Goal: Information Seeking & Learning: Learn about a topic

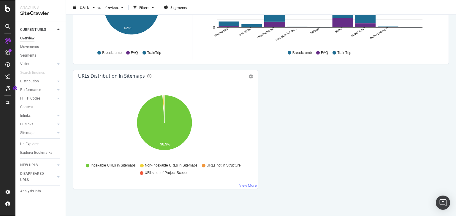
scroll to position [644, 0]
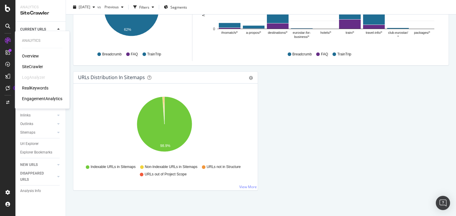
click at [45, 89] on div "RealKeywords" at bounding box center [35, 88] width 26 height 6
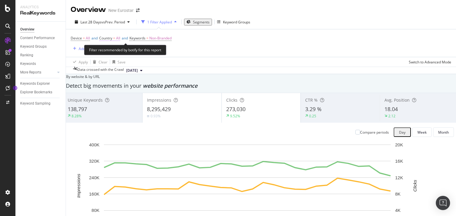
click at [120, 39] on span "All" at bounding box center [118, 38] width 4 height 8
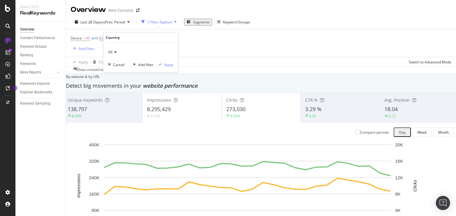
click at [115, 50] on div "All" at bounding box center [140, 53] width 65 height 10
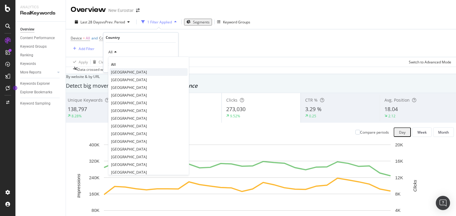
click at [137, 70] on span "[GEOGRAPHIC_DATA]" at bounding box center [129, 71] width 36 height 5
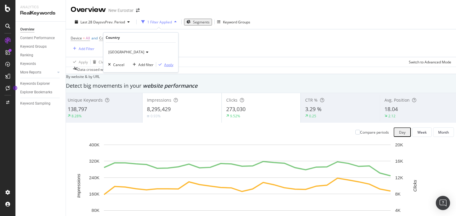
click at [151, 65] on div "Apply" at bounding box center [168, 64] width 9 height 5
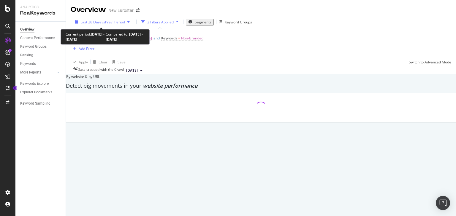
click at [116, 22] on span "vs Prev. Period" at bounding box center [113, 22] width 23 height 5
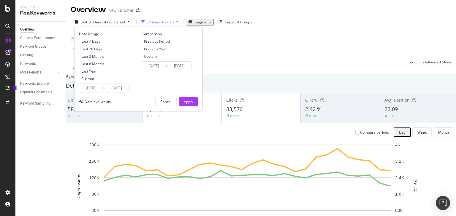
click at [97, 88] on input "[DATE]" at bounding box center [91, 88] width 24 height 8
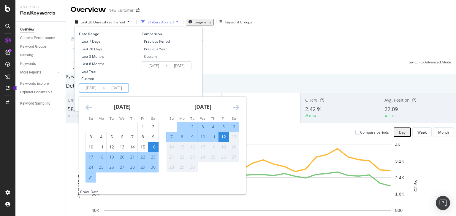
click at [99, 168] on div "25" at bounding box center [101, 167] width 10 height 6
type input "[DATE]"
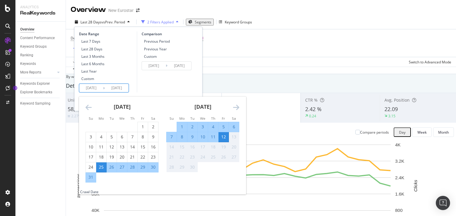
click at [151, 126] on div "1" at bounding box center [182, 127] width 10 height 6
type input "[DATE]"
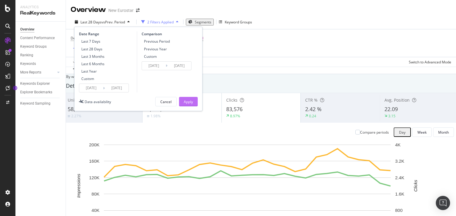
click at [151, 103] on div "Apply" at bounding box center [188, 101] width 9 height 5
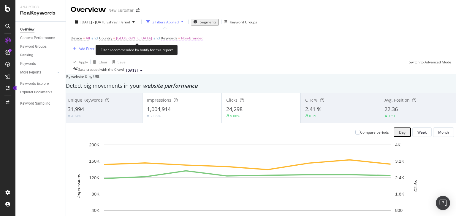
click at [151, 38] on span "Non-Branded" at bounding box center [192, 38] width 22 height 8
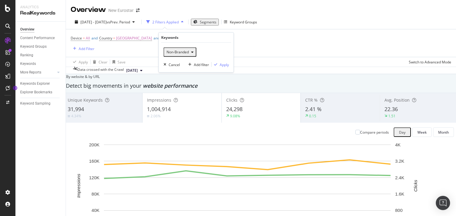
click at [151, 55] on div "Non-Branded" at bounding box center [180, 52] width 32 height 8
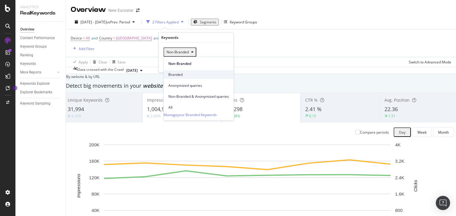
click at [151, 72] on span "Branded" at bounding box center [198, 74] width 61 height 5
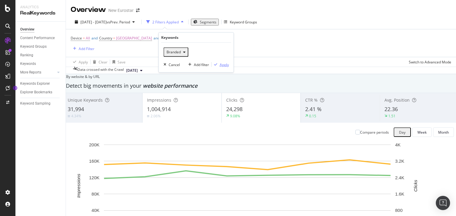
click at [151, 66] on div "Apply" at bounding box center [224, 64] width 9 height 5
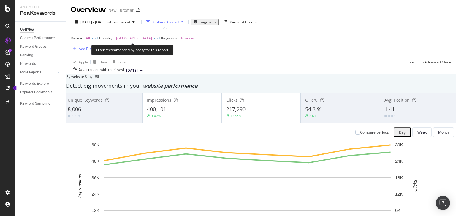
click at [135, 35] on span "[GEOGRAPHIC_DATA]" at bounding box center [134, 38] width 36 height 8
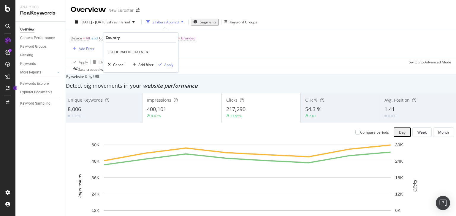
click at [127, 48] on div "[GEOGRAPHIC_DATA]" at bounding box center [140, 53] width 65 height 10
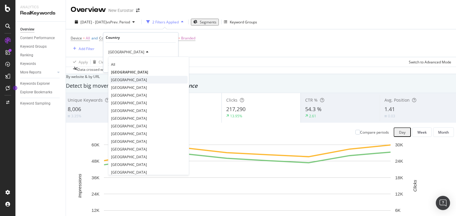
click at [132, 80] on div "[GEOGRAPHIC_DATA]" at bounding box center [149, 80] width 78 height 8
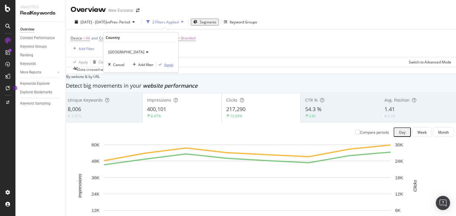
click at [151, 65] on div "Apply" at bounding box center [168, 64] width 9 height 5
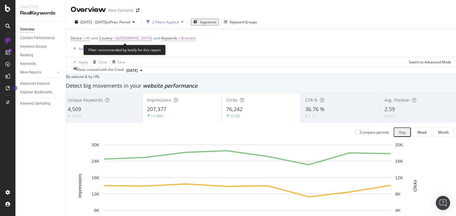
click at [151, 36] on span "Branded" at bounding box center [188, 38] width 14 height 8
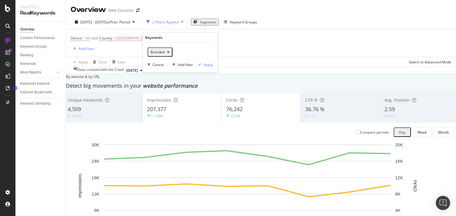
click at [151, 53] on span "Branded" at bounding box center [156, 52] width 17 height 5
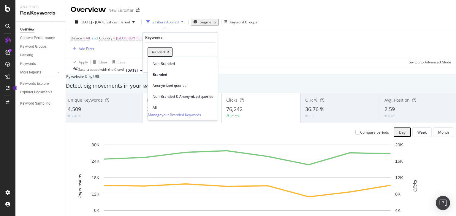
click at [151, 61] on span "Non-Branded" at bounding box center [183, 63] width 61 height 5
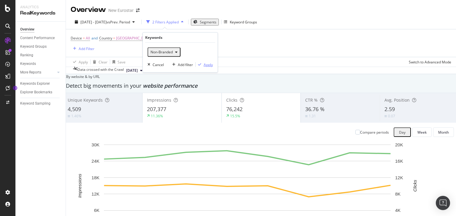
click at [151, 65] on div "Apply" at bounding box center [208, 64] width 9 height 5
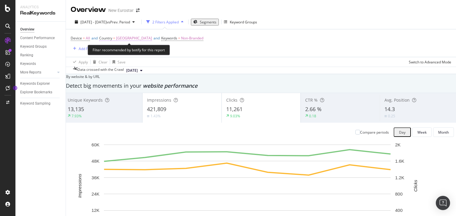
click at [126, 37] on span "[GEOGRAPHIC_DATA]" at bounding box center [134, 38] width 36 height 8
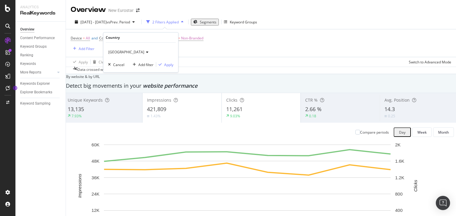
click at [144, 53] on icon at bounding box center [146, 52] width 4 height 4
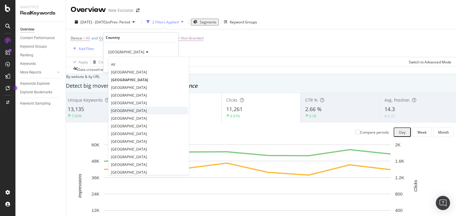
click at [134, 113] on div "[GEOGRAPHIC_DATA]" at bounding box center [149, 111] width 78 height 8
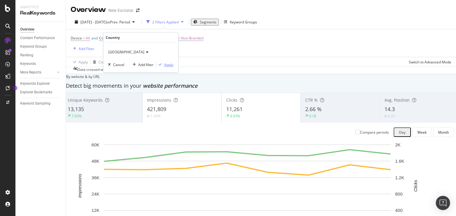
click at [151, 66] on div "Apply" at bounding box center [168, 64] width 9 height 5
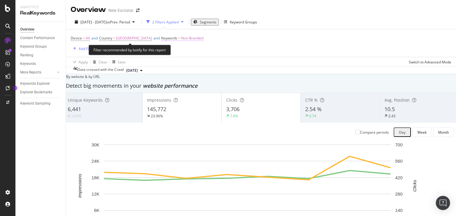
click at [151, 40] on span "Non-Branded" at bounding box center [192, 38] width 22 height 8
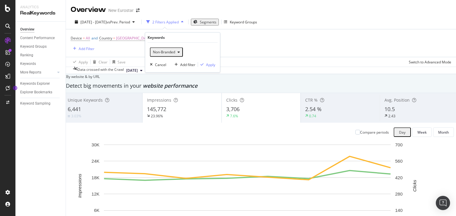
click at [151, 54] on div "Non-Branded" at bounding box center [167, 52] width 32 height 8
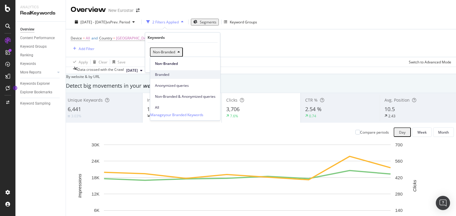
click at [151, 72] on span "Branded" at bounding box center [185, 74] width 61 height 5
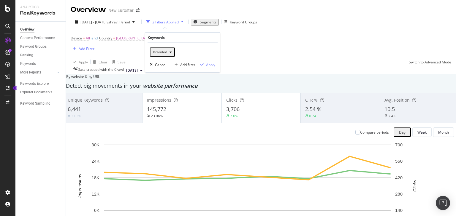
click at [151, 64] on div "Branded Cancel Add filter Apply" at bounding box center [182, 58] width 75 height 30
click at [151, 65] on div "Apply" at bounding box center [210, 64] width 9 height 5
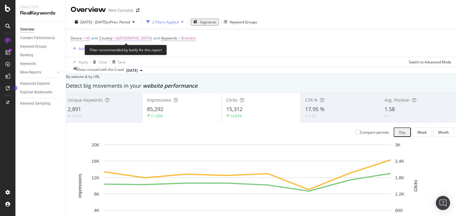
click at [129, 37] on span "[GEOGRAPHIC_DATA]" at bounding box center [134, 38] width 36 height 8
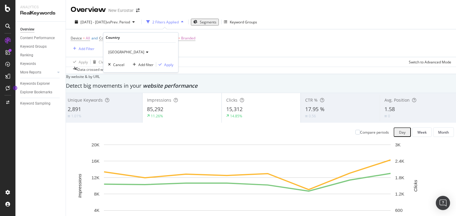
click at [121, 50] on span "[GEOGRAPHIC_DATA]" at bounding box center [126, 52] width 36 height 5
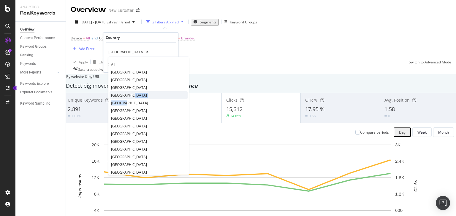
drag, startPoint x: 138, startPoint y: 101, endPoint x: 136, endPoint y: 95, distance: 6.0
click at [136, 95] on div "All [GEOGRAPHIC_DATA] [GEOGRAPHIC_DATA] [GEOGRAPHIC_DATA] [GEOGRAPHIC_DATA] [GE…" at bounding box center [148, 116] width 81 height 119
click at [134, 95] on div "[GEOGRAPHIC_DATA]" at bounding box center [149, 95] width 78 height 8
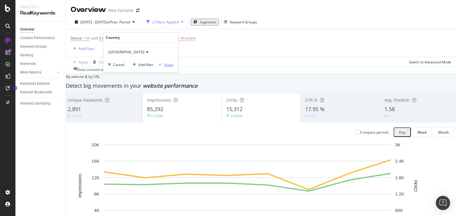
click at [151, 66] on div "Apply" at bounding box center [168, 64] width 9 height 5
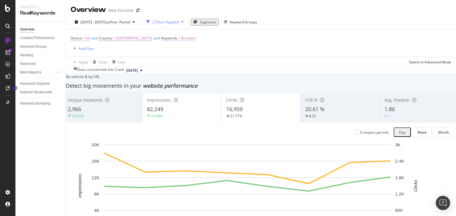
click at [151, 38] on div "Device = All and Country = [GEOGRAPHIC_DATA] and Keywords = Branded Add Filter" at bounding box center [261, 43] width 381 height 28
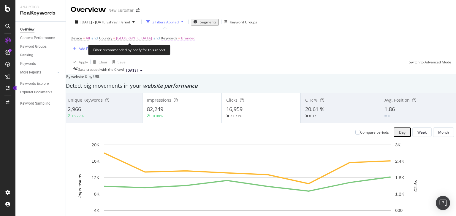
click at [151, 37] on span "Branded" at bounding box center [188, 38] width 14 height 8
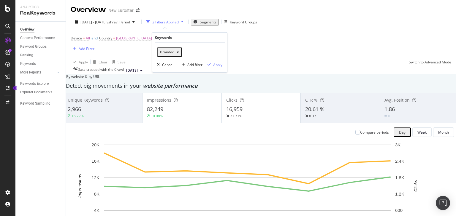
click at [151, 51] on span "Branded" at bounding box center [166, 52] width 17 height 5
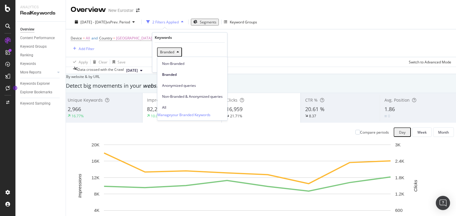
click at [151, 64] on span "Non-Branded" at bounding box center [192, 63] width 61 height 5
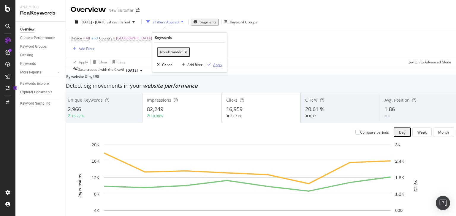
click at [151, 65] on div "Apply" at bounding box center [217, 64] width 9 height 5
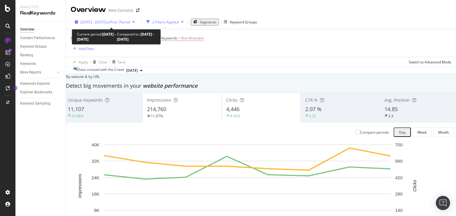
click at [107, 23] on span "[DATE] - [DATE]" at bounding box center [93, 22] width 26 height 5
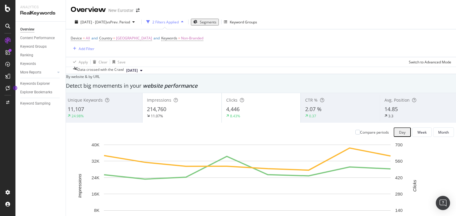
click at [151, 54] on div "Device = All and Country = [GEOGRAPHIC_DATA] and Keywords = Non-Branded Add Fil…" at bounding box center [261, 43] width 381 height 28
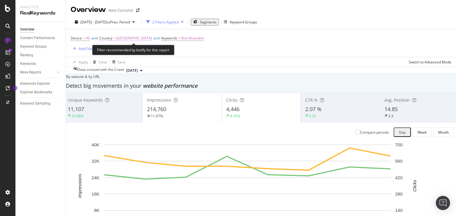
click at [121, 38] on span "[GEOGRAPHIC_DATA]" at bounding box center [134, 38] width 36 height 8
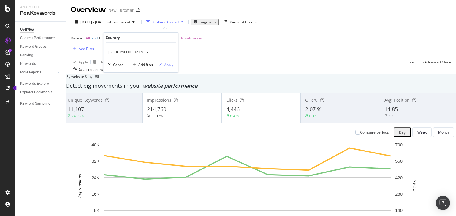
click at [128, 52] on span "[GEOGRAPHIC_DATA]" at bounding box center [126, 52] width 36 height 5
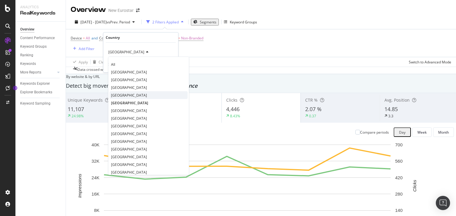
click at [138, 92] on div "[GEOGRAPHIC_DATA]" at bounding box center [149, 95] width 78 height 8
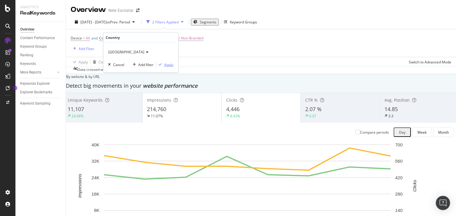
click at [151, 64] on div "Apply" at bounding box center [168, 64] width 9 height 5
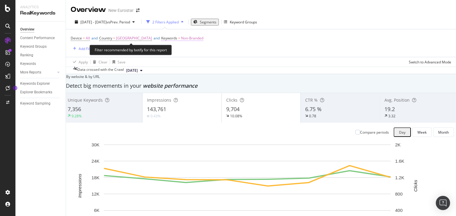
click at [151, 39] on span "Non-Branded" at bounding box center [192, 38] width 22 height 8
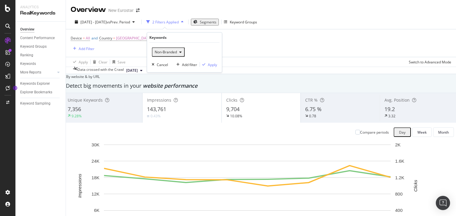
click at [151, 55] on div "Non-Branded" at bounding box center [168, 52] width 32 height 8
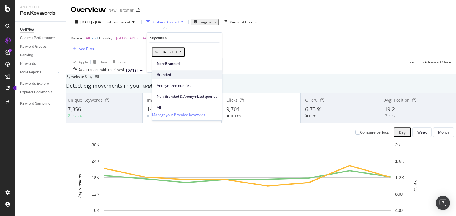
click at [151, 72] on span "Branded" at bounding box center [187, 74] width 61 height 5
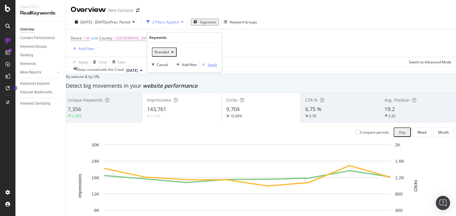
click at [151, 65] on div "Apply" at bounding box center [212, 64] width 9 height 5
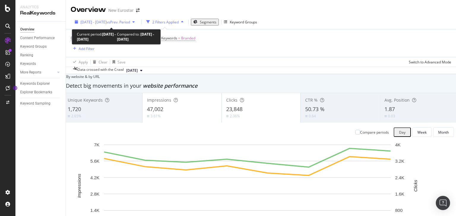
click at [105, 23] on span "[DATE] - [DATE]" at bounding box center [93, 22] width 26 height 5
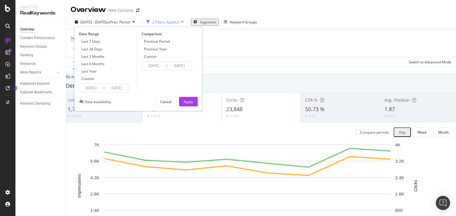
click at [98, 92] on input "[DATE]" at bounding box center [91, 88] width 24 height 8
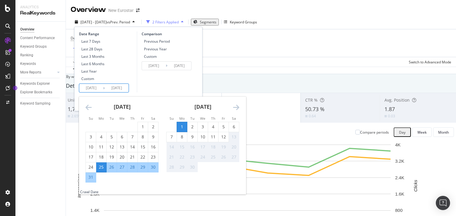
click at [101, 167] on div "25" at bounding box center [101, 167] width 10 height 6
click at [89, 179] on div "31" at bounding box center [91, 178] width 10 height 6
type input "[DATE]"
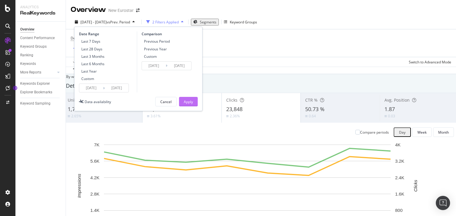
click at [151, 105] on button "Apply" at bounding box center [188, 102] width 19 height 10
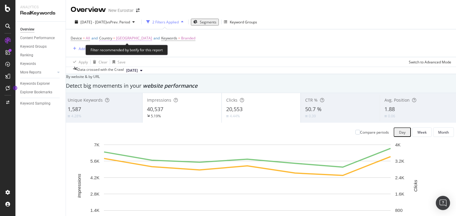
click at [128, 41] on span "[GEOGRAPHIC_DATA]" at bounding box center [134, 38] width 36 height 8
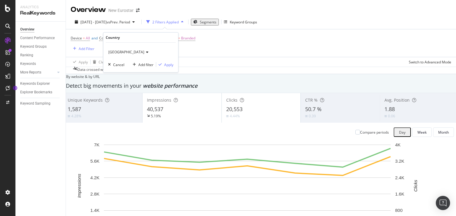
click at [112, 53] on span "[GEOGRAPHIC_DATA]" at bounding box center [126, 52] width 36 height 5
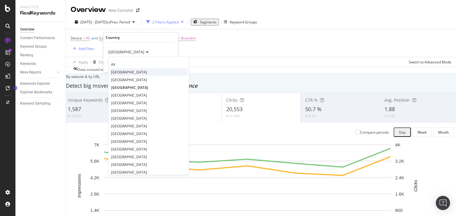
click at [133, 69] on span "[GEOGRAPHIC_DATA]" at bounding box center [129, 71] width 36 height 5
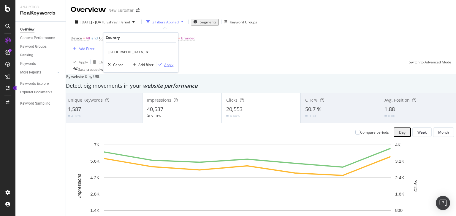
click at [151, 62] on div "Apply" at bounding box center [168, 64] width 9 height 5
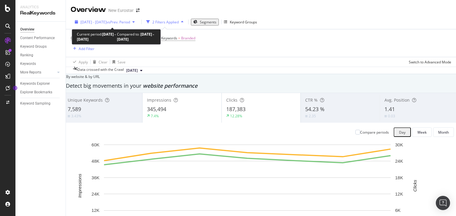
click at [107, 24] on span "[DATE] - [DATE]" at bounding box center [93, 22] width 26 height 5
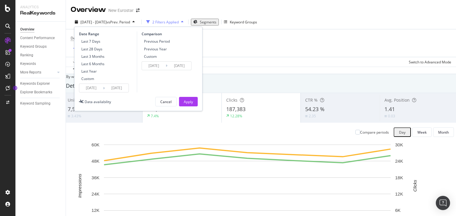
click at [96, 86] on input "[DATE]" at bounding box center [91, 88] width 24 height 8
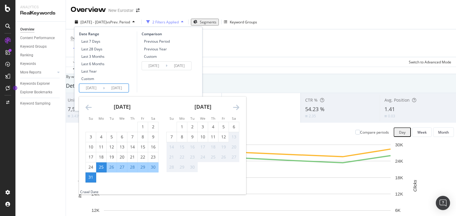
click at [151, 81] on div "Comparison Previous Period Previous Year Custom [DATE] Navigate forward to inte…" at bounding box center [165, 61] width 56 height 61
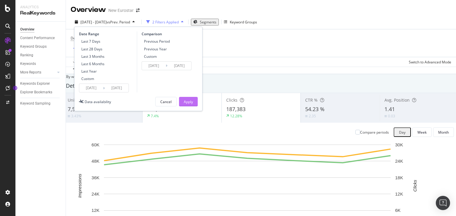
click at [151, 103] on div "Apply" at bounding box center [188, 101] width 9 height 5
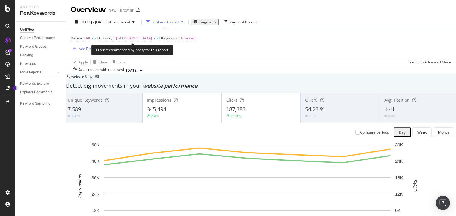
click at [151, 39] on span "Branded" at bounding box center [188, 38] width 14 height 8
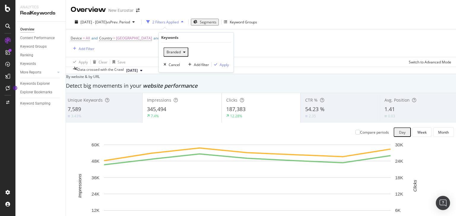
click at [151, 54] on div "Branded" at bounding box center [176, 52] width 24 height 8
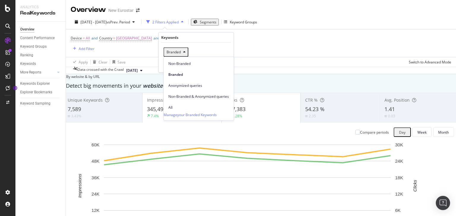
click at [151, 64] on span "Non-Branded" at bounding box center [198, 63] width 61 height 5
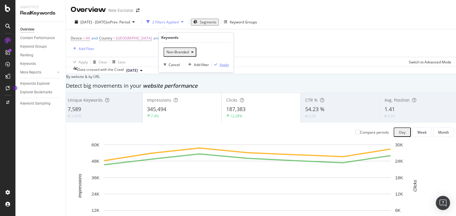
click at [151, 65] on div "Apply" at bounding box center [224, 64] width 9 height 5
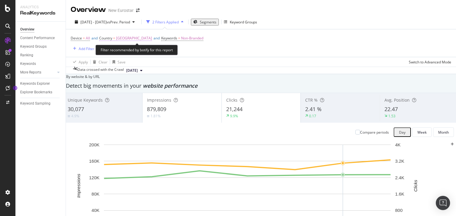
click at [143, 37] on span "[GEOGRAPHIC_DATA]" at bounding box center [134, 38] width 36 height 8
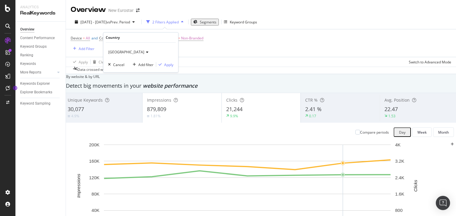
click at [124, 52] on span "[GEOGRAPHIC_DATA]" at bounding box center [126, 52] width 36 height 5
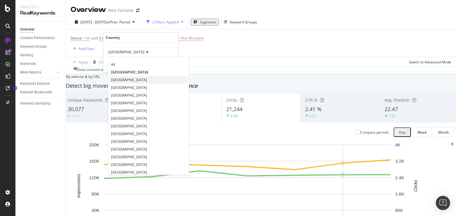
click at [128, 77] on div "[GEOGRAPHIC_DATA]" at bounding box center [149, 80] width 78 height 8
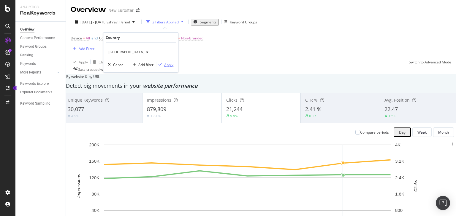
click at [151, 64] on div "Apply" at bounding box center [168, 64] width 9 height 5
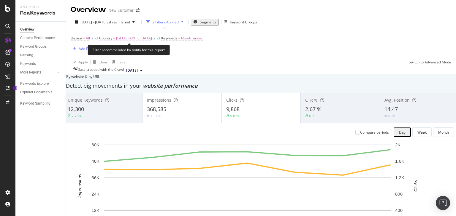
click at [127, 39] on span "[GEOGRAPHIC_DATA]" at bounding box center [134, 38] width 36 height 8
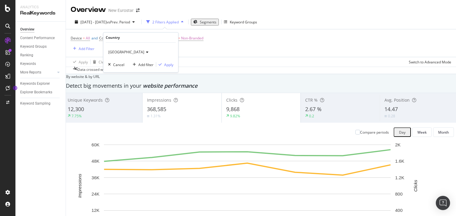
click at [151, 59] on div "Apply Clear Save Switch to Advanced Mode" at bounding box center [261, 62] width 390 height 10
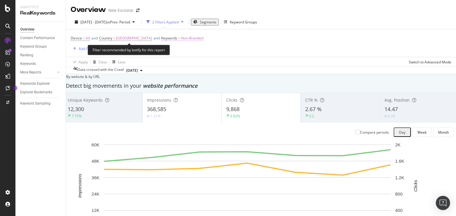
click at [151, 37] on span "Non-Branded" at bounding box center [192, 38] width 22 height 8
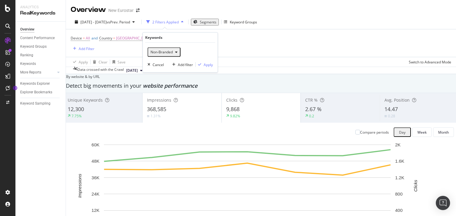
click at [151, 54] on div "Non-Branded" at bounding box center [164, 52] width 32 height 8
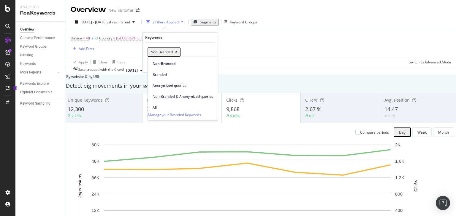
drag, startPoint x: 164, startPoint y: 74, endPoint x: 169, endPoint y: 73, distance: 5.1
click at [151, 74] on span "Branded" at bounding box center [183, 74] width 61 height 5
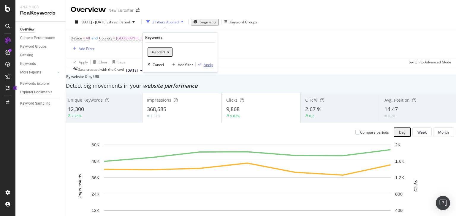
click at [151, 64] on div "button" at bounding box center [200, 65] width 8 height 4
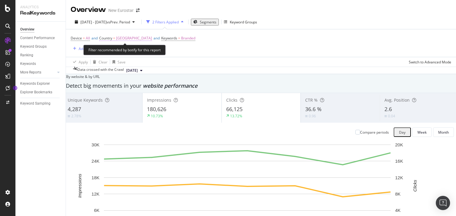
click at [124, 38] on span "[GEOGRAPHIC_DATA]" at bounding box center [134, 38] width 36 height 8
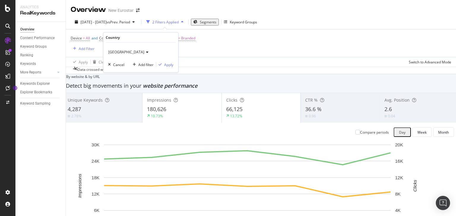
click at [121, 55] on div "[GEOGRAPHIC_DATA]" at bounding box center [140, 53] width 65 height 10
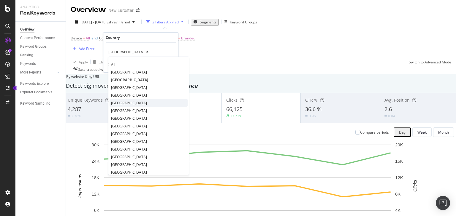
click at [129, 103] on div "[GEOGRAPHIC_DATA]" at bounding box center [149, 103] width 78 height 8
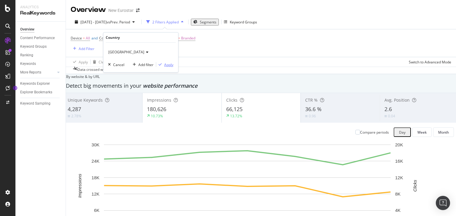
click at [151, 66] on div "Apply" at bounding box center [168, 64] width 9 height 5
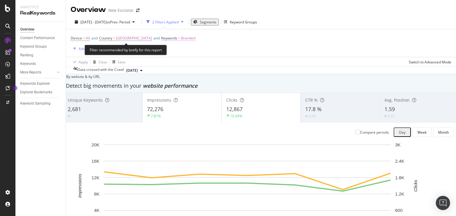
click at [151, 36] on span "Branded" at bounding box center [188, 38] width 14 height 8
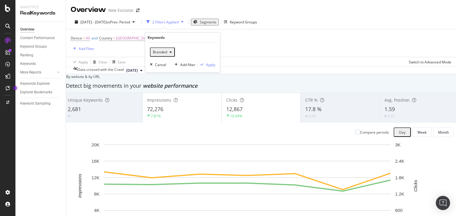
click at [151, 56] on div "Branded" at bounding box center [163, 52] width 24 height 8
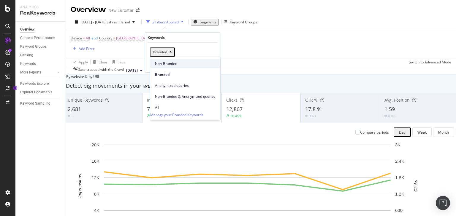
click at [151, 63] on span "Non-Branded" at bounding box center [185, 63] width 61 height 5
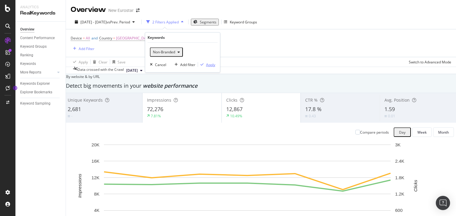
click at [151, 62] on div "Apply" at bounding box center [206, 64] width 17 height 5
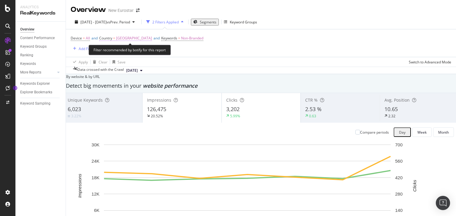
click at [131, 40] on span "[GEOGRAPHIC_DATA]" at bounding box center [134, 38] width 36 height 8
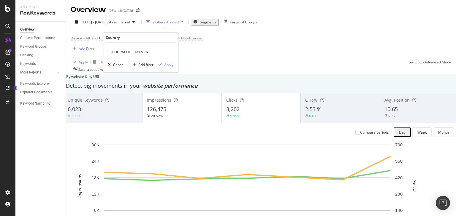
click at [144, 53] on icon at bounding box center [146, 52] width 4 height 4
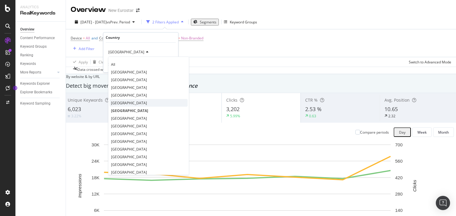
click at [130, 105] on span "[GEOGRAPHIC_DATA]" at bounding box center [129, 102] width 36 height 5
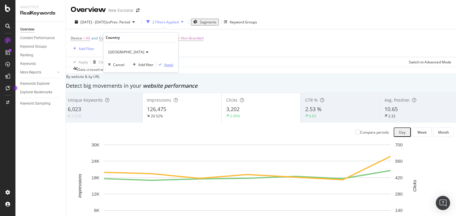
click at [151, 65] on div "Apply" at bounding box center [168, 64] width 9 height 5
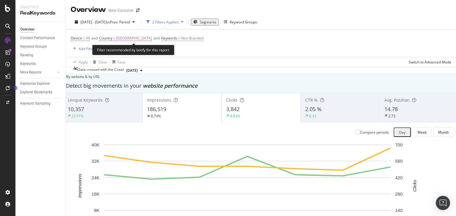
click at [151, 39] on span "Non-Branded" at bounding box center [192, 38] width 22 height 8
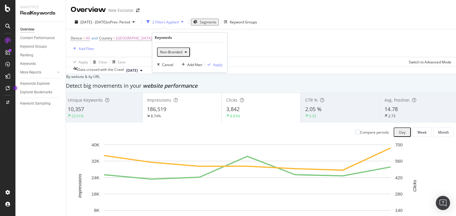
click at [151, 51] on span "Non-Branded" at bounding box center [170, 52] width 25 height 5
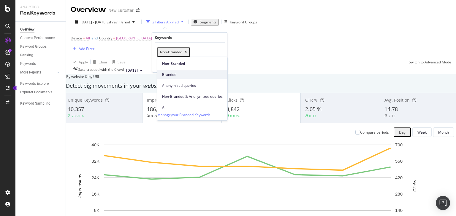
click at [151, 73] on span "Branded" at bounding box center [192, 74] width 61 height 5
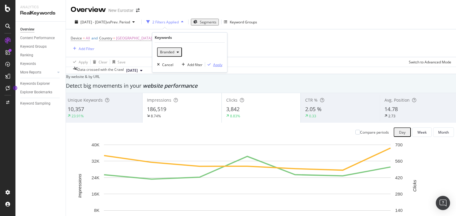
click at [151, 66] on div "Apply" at bounding box center [217, 64] width 9 height 5
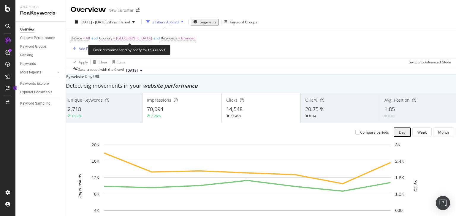
click at [121, 39] on span "[GEOGRAPHIC_DATA]" at bounding box center [134, 38] width 36 height 8
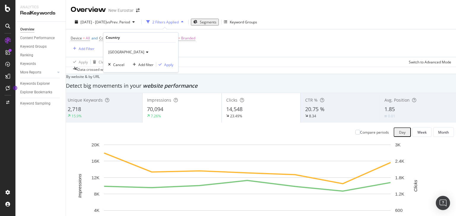
click at [119, 56] on div "[GEOGRAPHIC_DATA]" at bounding box center [140, 53] width 65 height 10
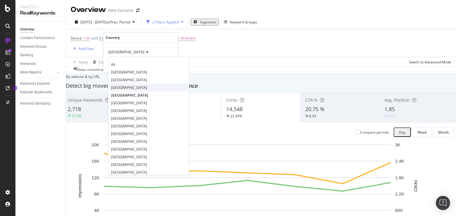
click at [129, 84] on div "[GEOGRAPHIC_DATA]" at bounding box center [149, 88] width 78 height 8
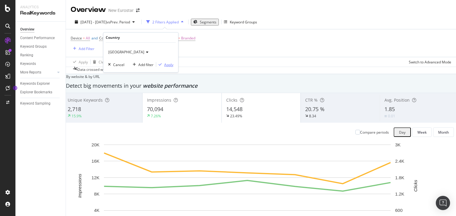
click at [151, 63] on div "Apply" at bounding box center [168, 64] width 9 height 5
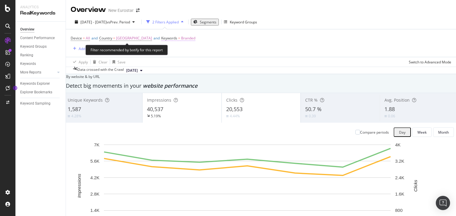
click at [151, 38] on span "Branded" at bounding box center [188, 38] width 14 height 8
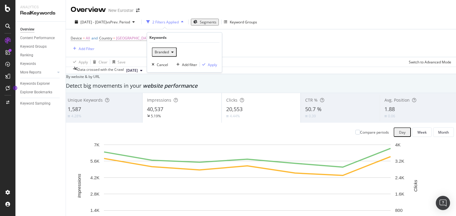
click at [151, 55] on div "Branded" at bounding box center [164, 52] width 24 height 8
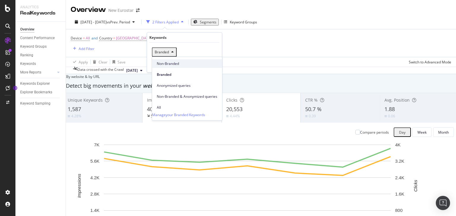
click at [151, 61] on span "Non-Branded" at bounding box center [187, 63] width 61 height 5
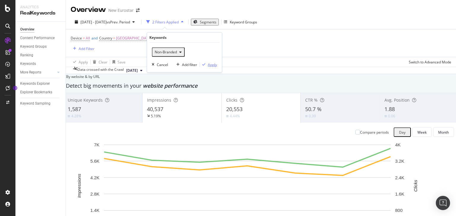
click at [151, 65] on div "Apply" at bounding box center [212, 64] width 9 height 5
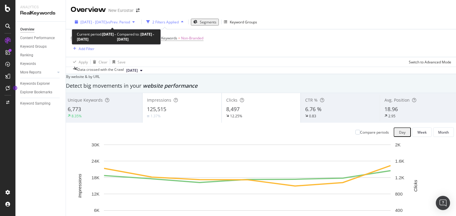
click at [130, 24] on span "vs Prev. Period" at bounding box center [118, 22] width 23 height 5
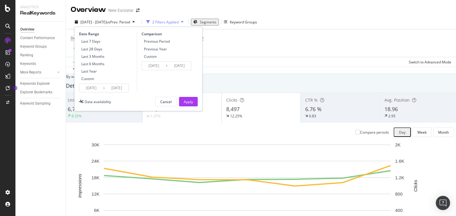
click at [91, 91] on input "[DATE]" at bounding box center [91, 88] width 24 height 8
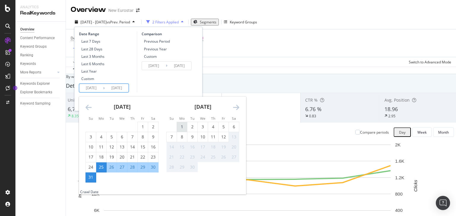
click at [151, 125] on div "1" at bounding box center [182, 127] width 10 height 6
type input "[DATE]"
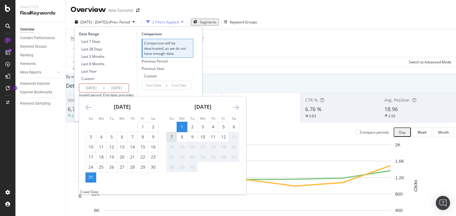
click at [151, 136] on div "7" at bounding box center [172, 137] width 10 height 6
type input "[DATE]"
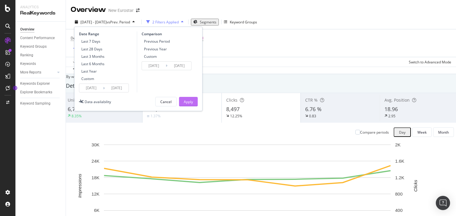
click at [151, 103] on div "Apply" at bounding box center [188, 101] width 9 height 5
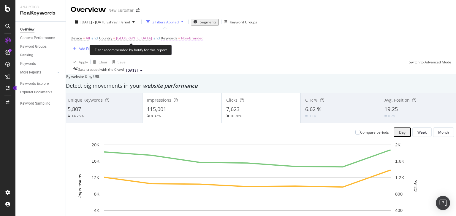
click at [151, 36] on span "Non-Branded" at bounding box center [192, 38] width 22 height 8
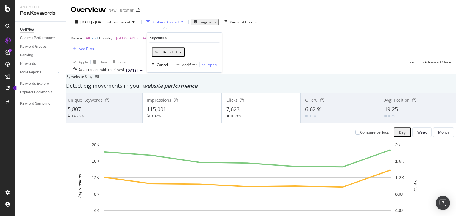
click at [151, 50] on span "Non-Branded" at bounding box center [164, 52] width 25 height 5
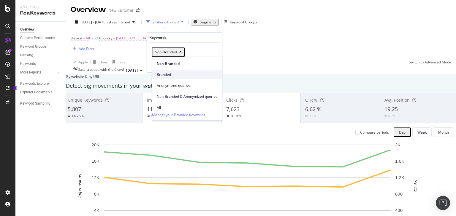
click at [151, 72] on span "Branded" at bounding box center [187, 74] width 61 height 5
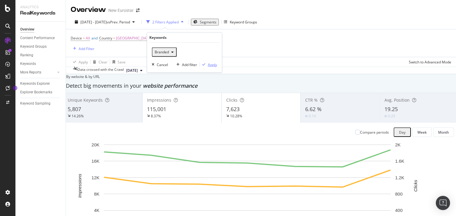
click at [151, 66] on div "Apply" at bounding box center [212, 64] width 9 height 5
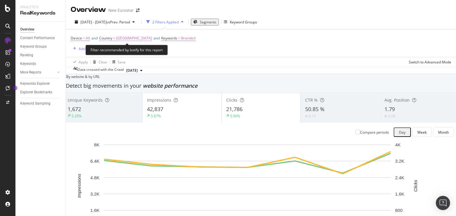
click at [127, 37] on span "[GEOGRAPHIC_DATA]" at bounding box center [134, 38] width 36 height 8
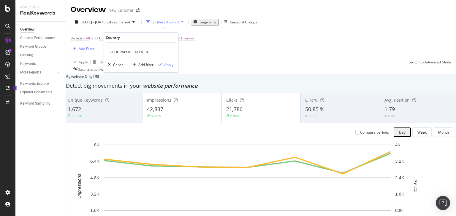
click at [126, 49] on div "[GEOGRAPHIC_DATA]" at bounding box center [140, 53] width 65 height 10
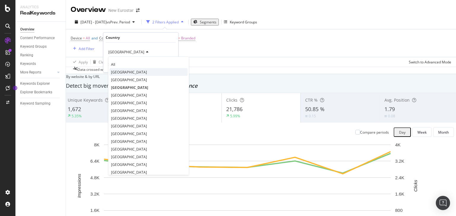
click at [123, 69] on div "[GEOGRAPHIC_DATA]" at bounding box center [149, 72] width 78 height 8
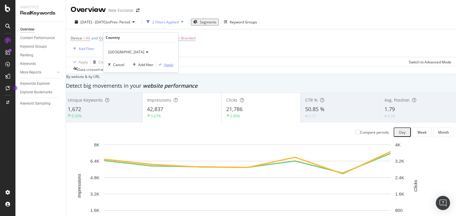
click at [151, 67] on div "Apply" at bounding box center [168, 64] width 9 height 5
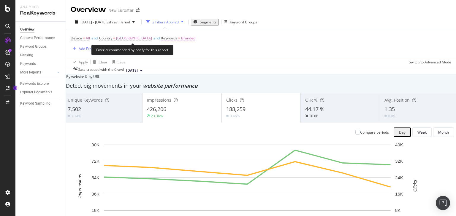
click at [151, 39] on span "Branded" at bounding box center [188, 38] width 14 height 8
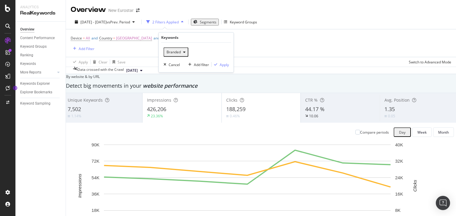
click at [151, 55] on div "Branded" at bounding box center [176, 52] width 24 height 8
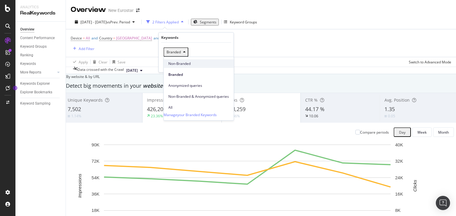
click at [151, 63] on span "Non-Branded" at bounding box center [198, 63] width 61 height 5
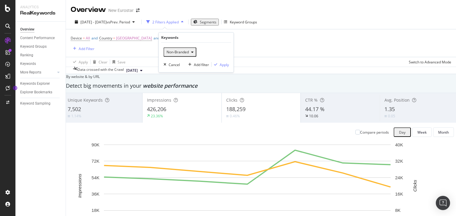
click at [151, 65] on div "Non-Branded Cancel Add filter Apply" at bounding box center [196, 58] width 75 height 30
click at [151, 66] on div "Apply" at bounding box center [224, 64] width 9 height 5
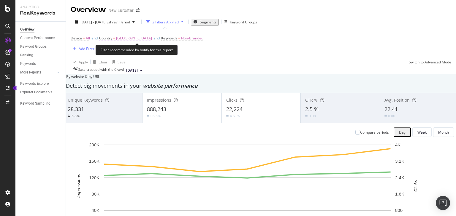
click at [137, 37] on span "[GEOGRAPHIC_DATA]" at bounding box center [134, 38] width 36 height 8
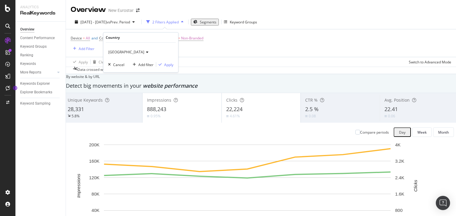
click at [127, 50] on span "[GEOGRAPHIC_DATA]" at bounding box center [126, 52] width 36 height 5
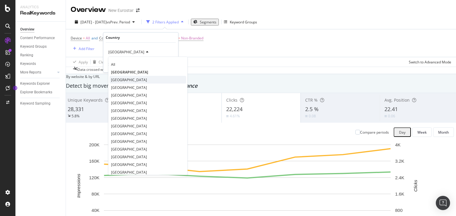
click at [125, 81] on div "[GEOGRAPHIC_DATA]" at bounding box center [148, 80] width 77 height 8
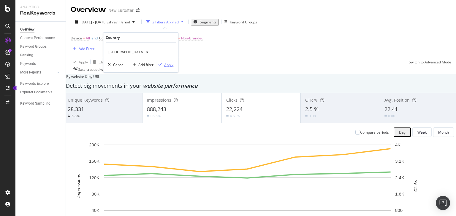
click at [151, 67] on button "Apply" at bounding box center [164, 65] width 17 height 6
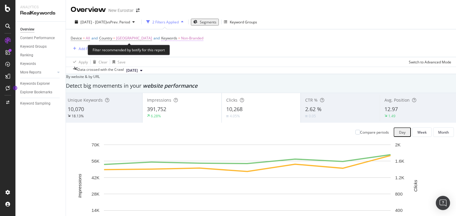
click at [151, 40] on span "Non-Branded" at bounding box center [192, 38] width 22 height 8
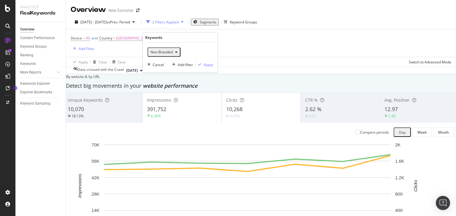
click at [151, 54] on span "Non-Branded" at bounding box center [160, 52] width 25 height 5
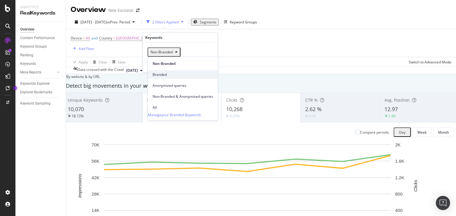
click at [151, 72] on span "Branded" at bounding box center [183, 74] width 61 height 5
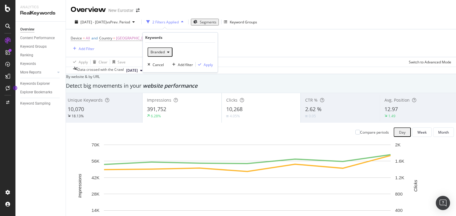
click at [151, 63] on div "Branded Cancel Add filter Apply" at bounding box center [180, 58] width 75 height 30
click at [151, 63] on div "Apply" at bounding box center [208, 64] width 9 height 5
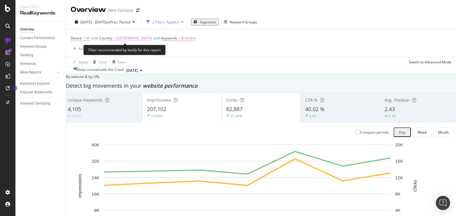
click at [123, 38] on span "[GEOGRAPHIC_DATA]" at bounding box center [134, 38] width 36 height 8
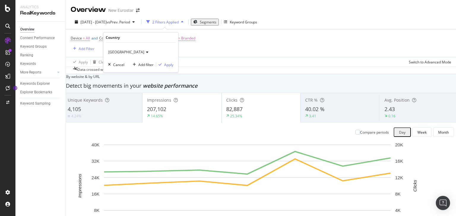
click at [117, 52] on span "[GEOGRAPHIC_DATA]" at bounding box center [126, 52] width 36 height 5
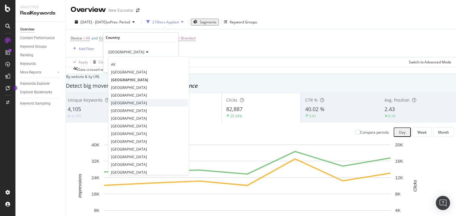
click at [124, 103] on span "[GEOGRAPHIC_DATA]" at bounding box center [129, 102] width 36 height 5
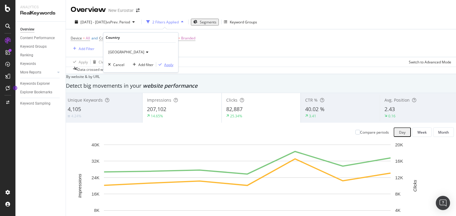
click at [151, 65] on div "Apply" at bounding box center [168, 64] width 9 height 5
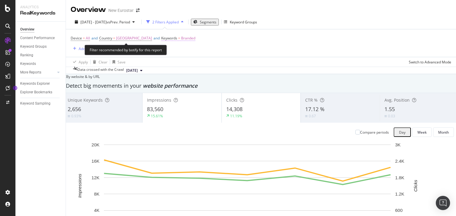
click at [151, 39] on span "Branded" at bounding box center [188, 38] width 14 height 8
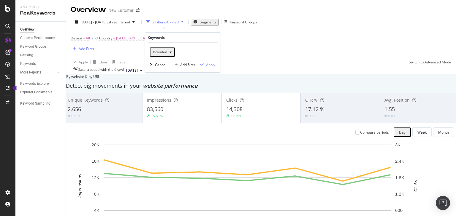
click at [151, 38] on div "Keywords" at bounding box center [183, 38] width 70 height 10
click at [151, 51] on icon "button" at bounding box center [171, 52] width 2 height 4
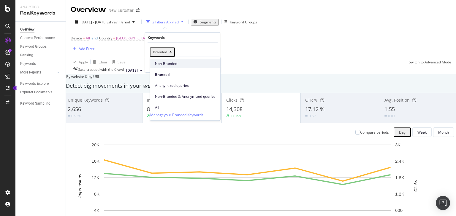
click at [151, 63] on span "Non-Branded" at bounding box center [185, 63] width 61 height 5
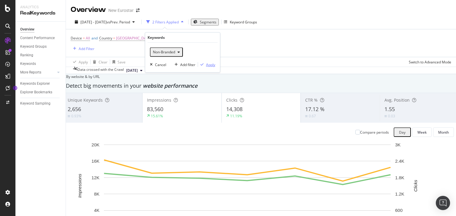
click at [151, 65] on div "Apply" at bounding box center [210, 64] width 9 height 5
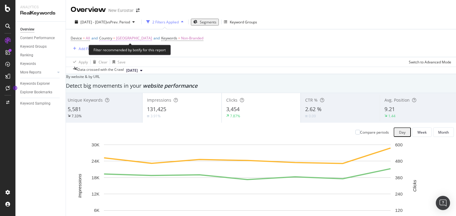
click at [129, 37] on span "[GEOGRAPHIC_DATA]" at bounding box center [134, 38] width 36 height 8
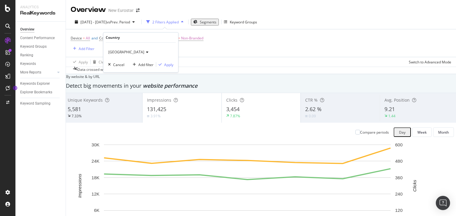
click at [144, 54] on icon at bounding box center [146, 52] width 4 height 4
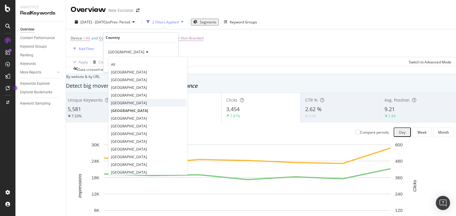
click at [129, 105] on div "[GEOGRAPHIC_DATA]" at bounding box center [148, 103] width 77 height 8
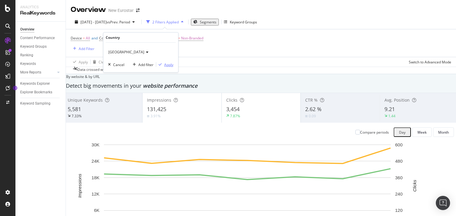
click at [151, 67] on div "Apply" at bounding box center [168, 64] width 9 height 5
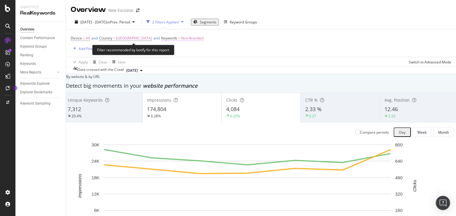
click at [151, 39] on span "Non-Branded" at bounding box center [192, 38] width 22 height 8
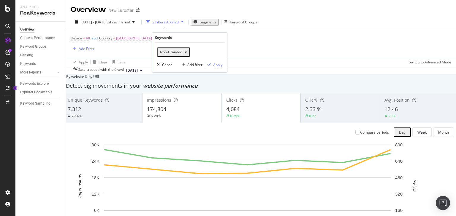
drag, startPoint x: 168, startPoint y: 51, endPoint x: 172, endPoint y: 56, distance: 6.5
click at [151, 51] on span "Non-Branded" at bounding box center [170, 52] width 25 height 5
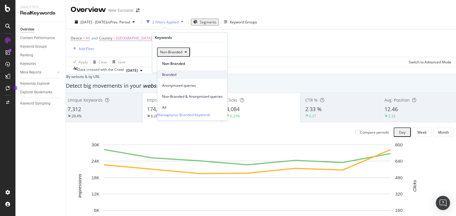
click at [151, 70] on div "Branded" at bounding box center [192, 74] width 70 height 9
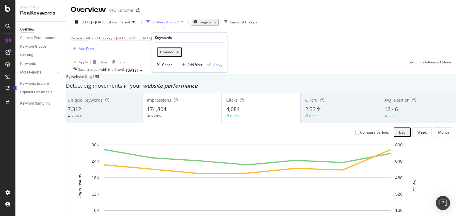
click at [151, 65] on div "Branded Cancel Add filter Apply" at bounding box center [189, 58] width 75 height 30
click at [151, 65] on div "Apply" at bounding box center [217, 64] width 9 height 5
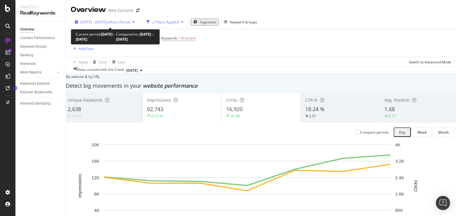
click at [94, 23] on span "[DATE] - [DATE]" at bounding box center [93, 22] width 26 height 5
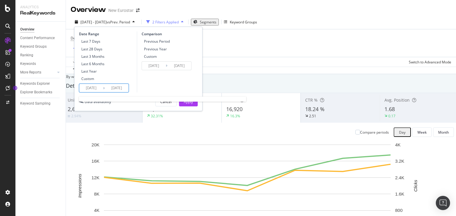
click at [94, 90] on input "[DATE]" at bounding box center [91, 88] width 24 height 8
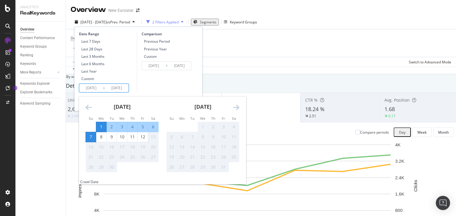
click at [151, 70] on div "Data crossed with the Crawl [DATE]" at bounding box center [261, 70] width 390 height 7
